Goal: Task Accomplishment & Management: Complete application form

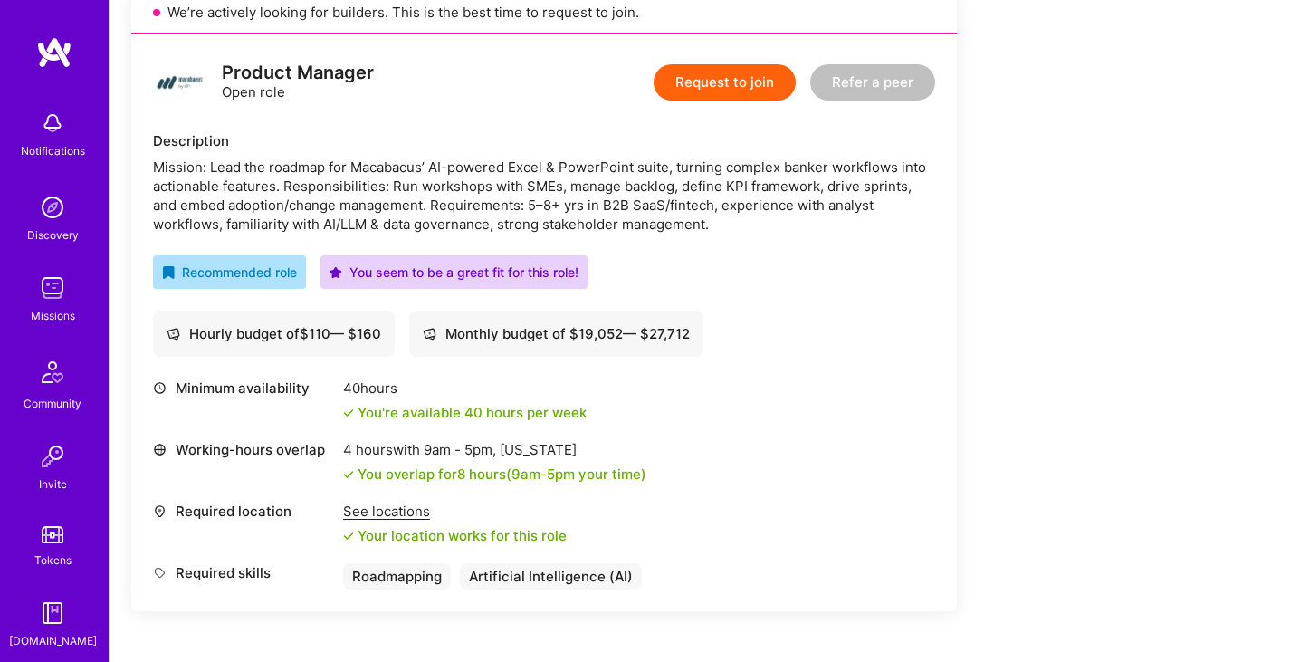
scroll to position [453, 0]
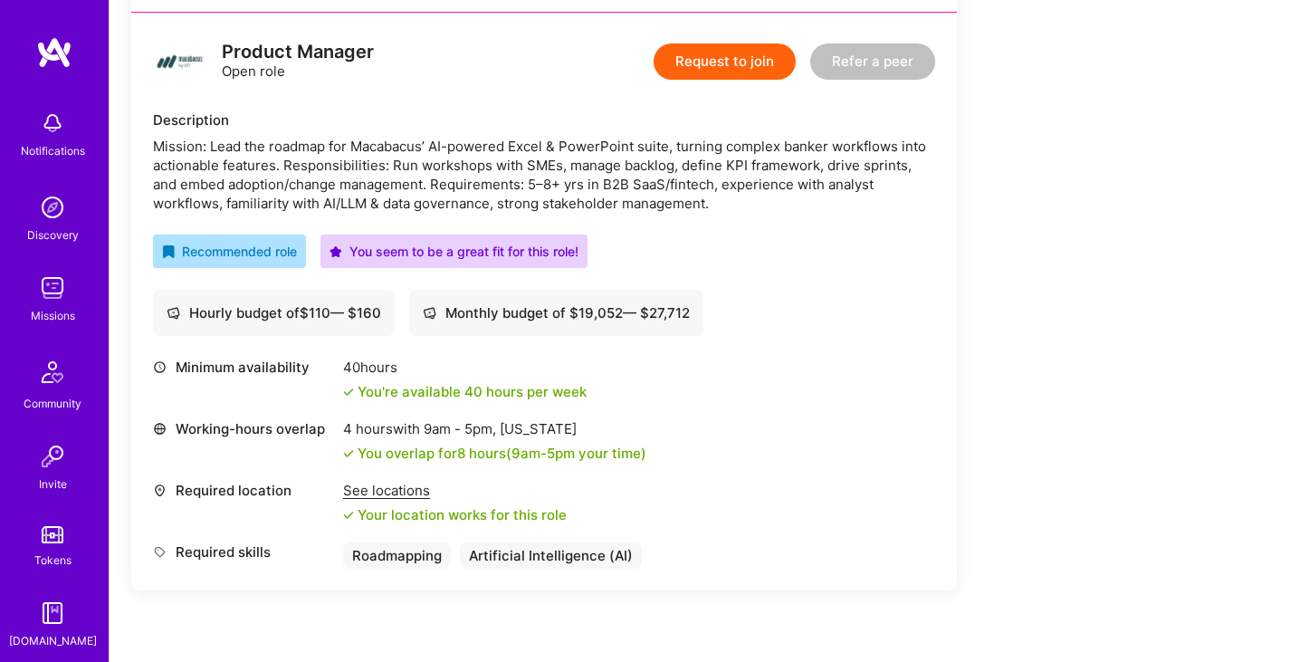
click at [706, 62] on button "Request to join" at bounding box center [725, 61] width 142 height 36
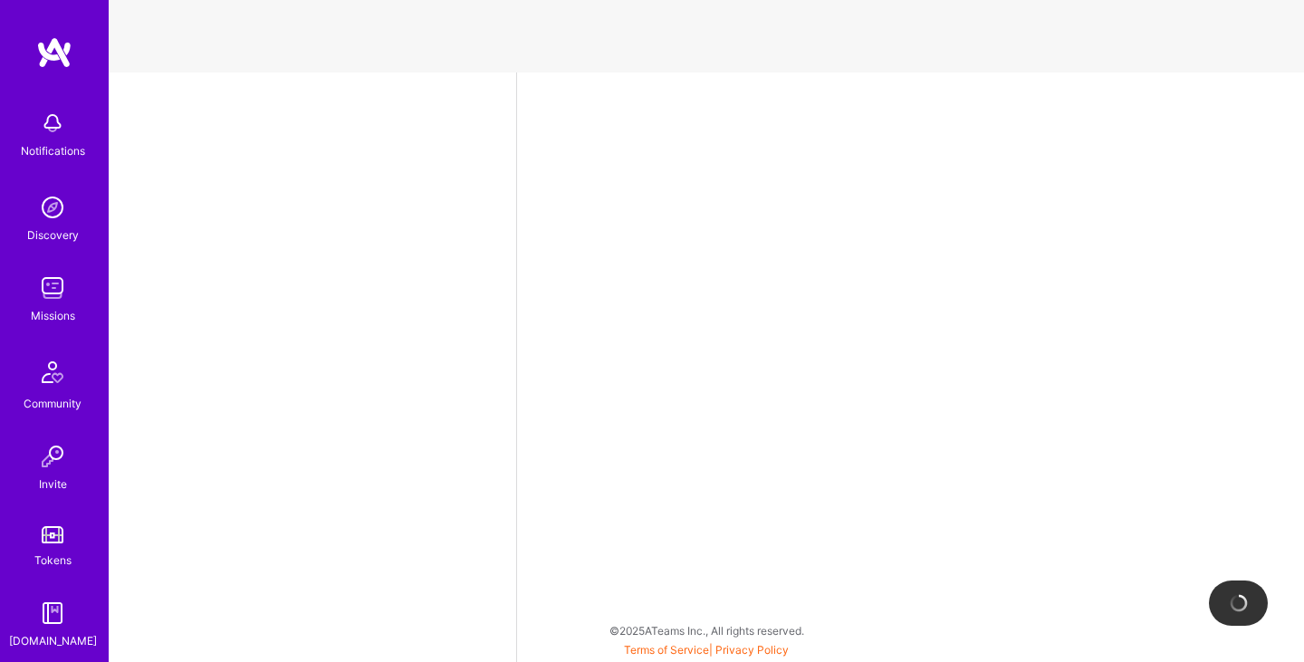
select select "CA"
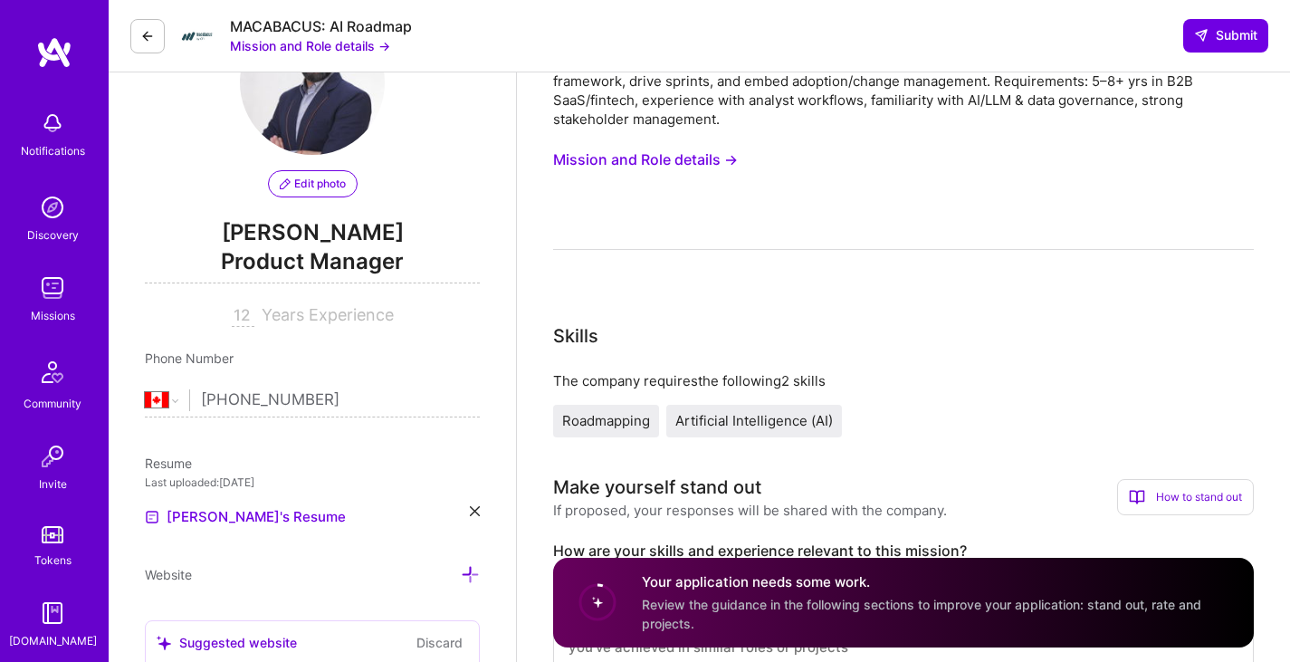
scroll to position [91, 0]
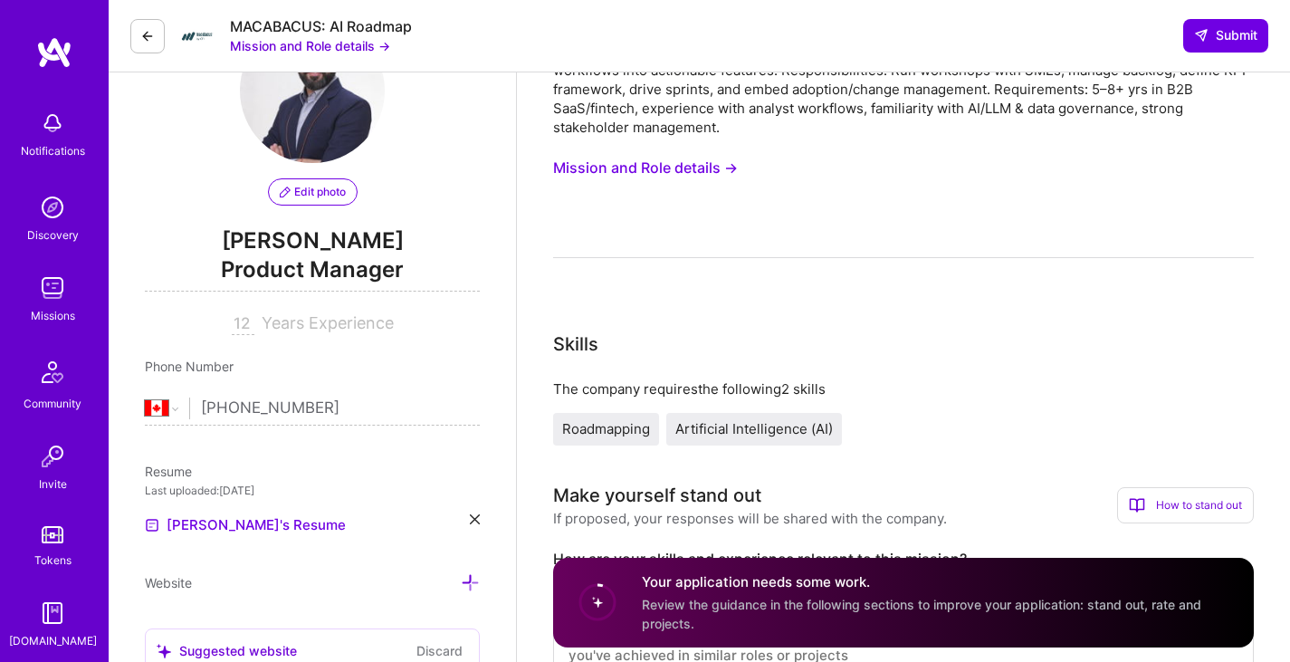
click at [657, 163] on button "Mission and Role details →" at bounding box center [645, 167] width 185 height 33
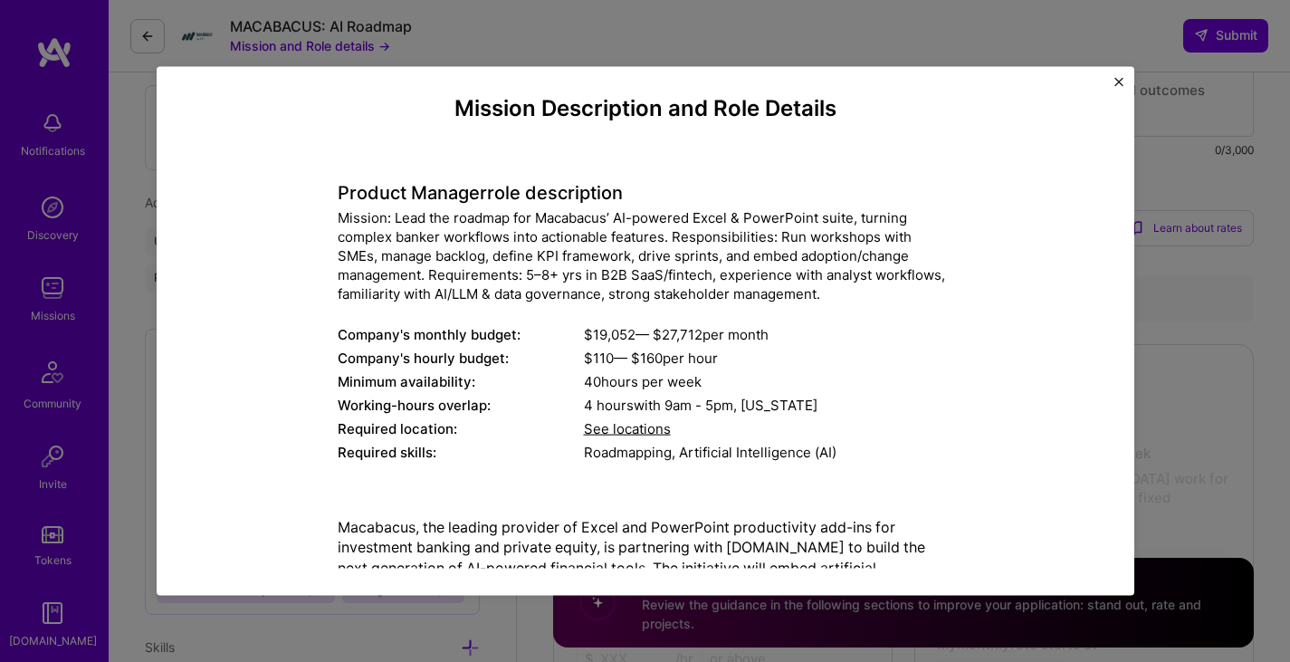
scroll to position [0, 0]
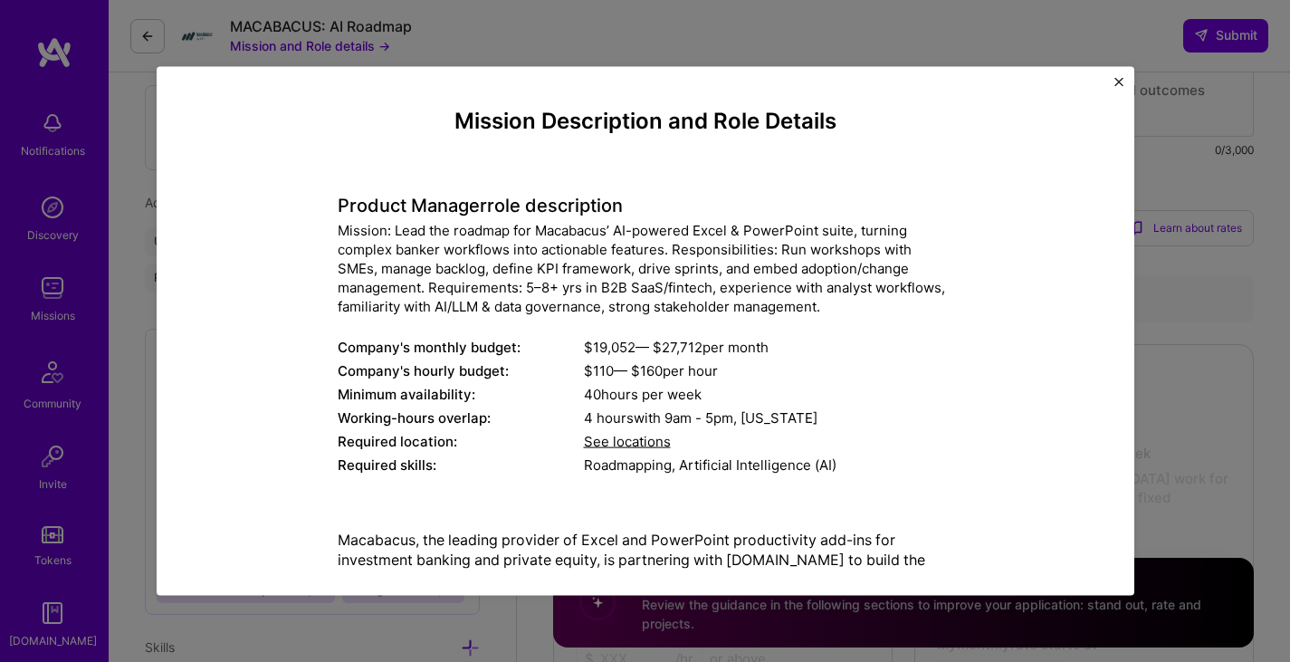
click at [1123, 85] on div "Mission Description and Role Details Product Manager role description Mission: …" at bounding box center [646, 331] width 978 height 530
click at [1124, 72] on div "Mission Description and Role Details Product Manager role description Mission: …" at bounding box center [646, 331] width 978 height 530
click at [1117, 78] on img "Close" at bounding box center [1118, 81] width 9 height 9
